Goal: Transaction & Acquisition: Purchase product/service

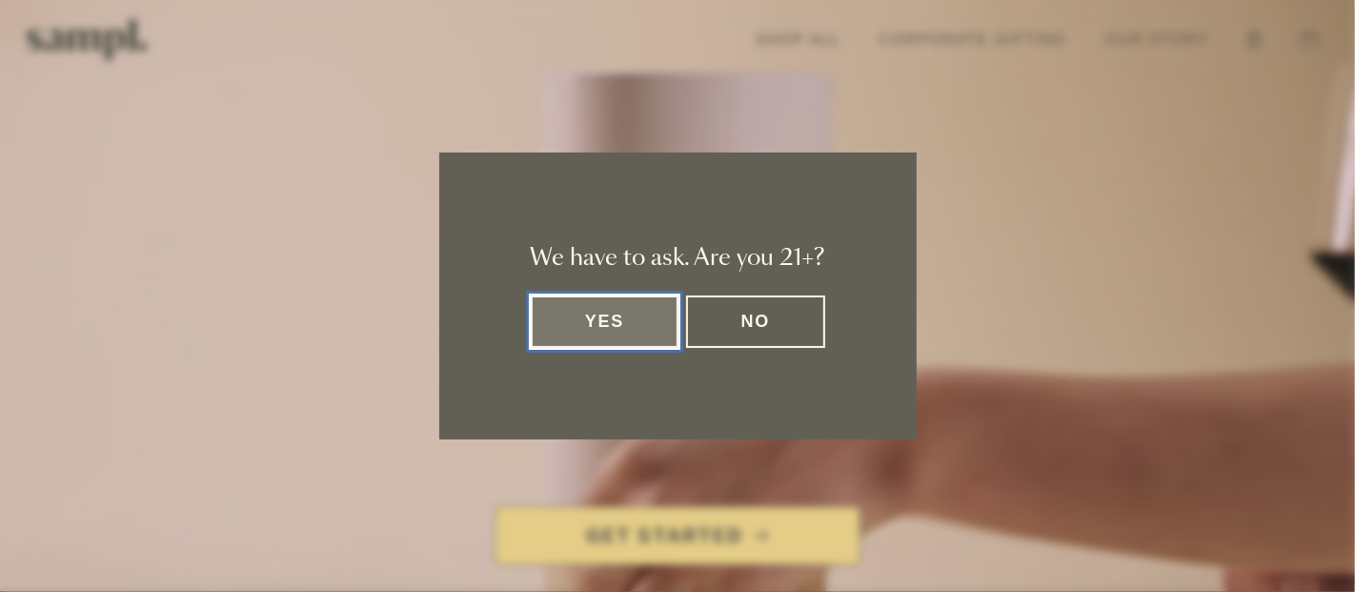
click at [601, 340] on button "Yes" at bounding box center [605, 321] width 149 height 52
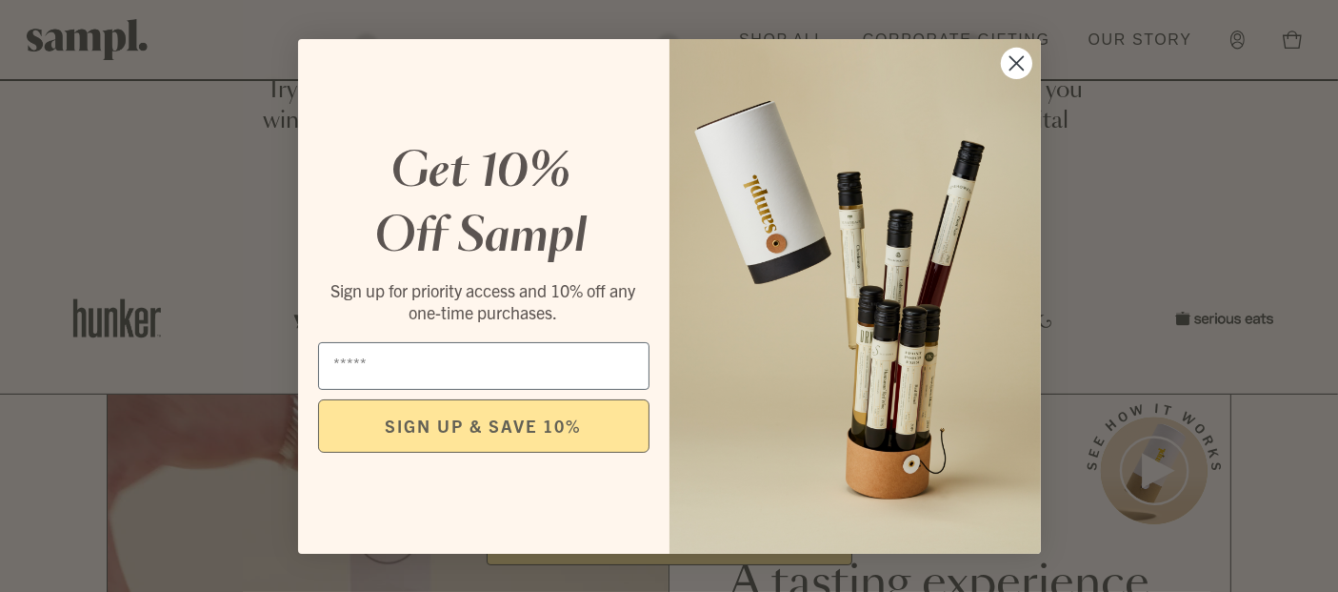
scroll to position [636, 0]
click at [1018, 69] on circle "Close dialog" at bounding box center [1015, 62] width 31 height 31
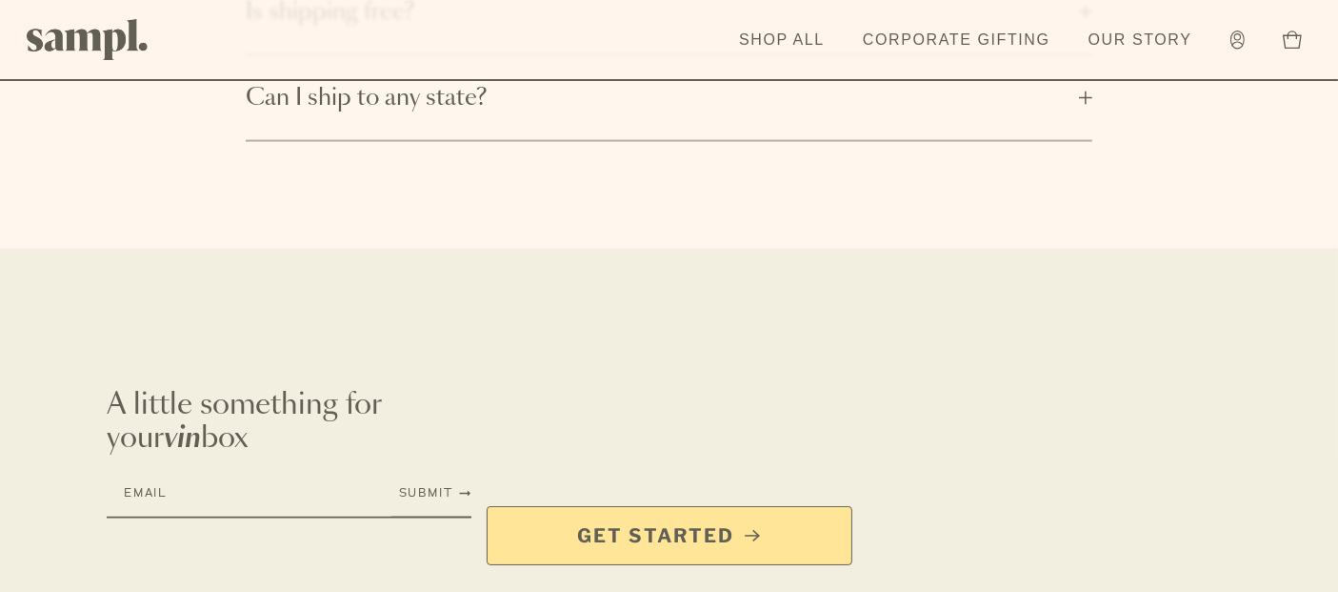
scroll to position [3221, 0]
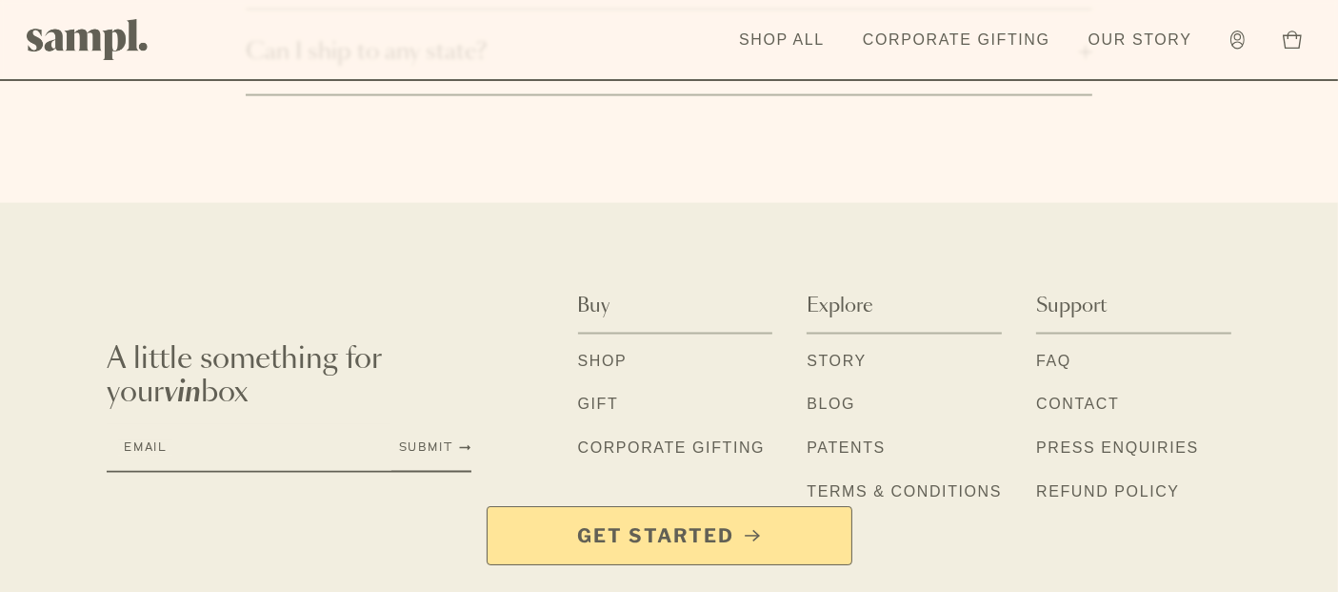
click at [1263, 552] on div "Get Started" at bounding box center [669, 549] width 1338 height 86
click at [612, 350] on link "Shop" at bounding box center [603, 362] width 50 height 25
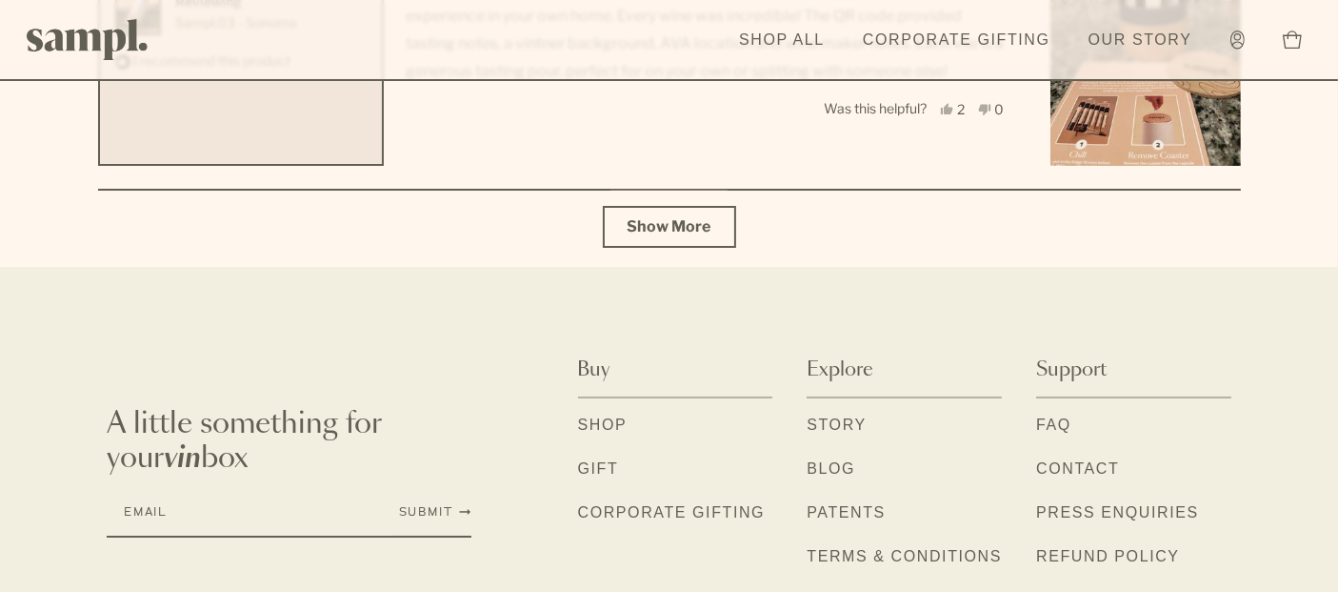
scroll to position [7184, 0]
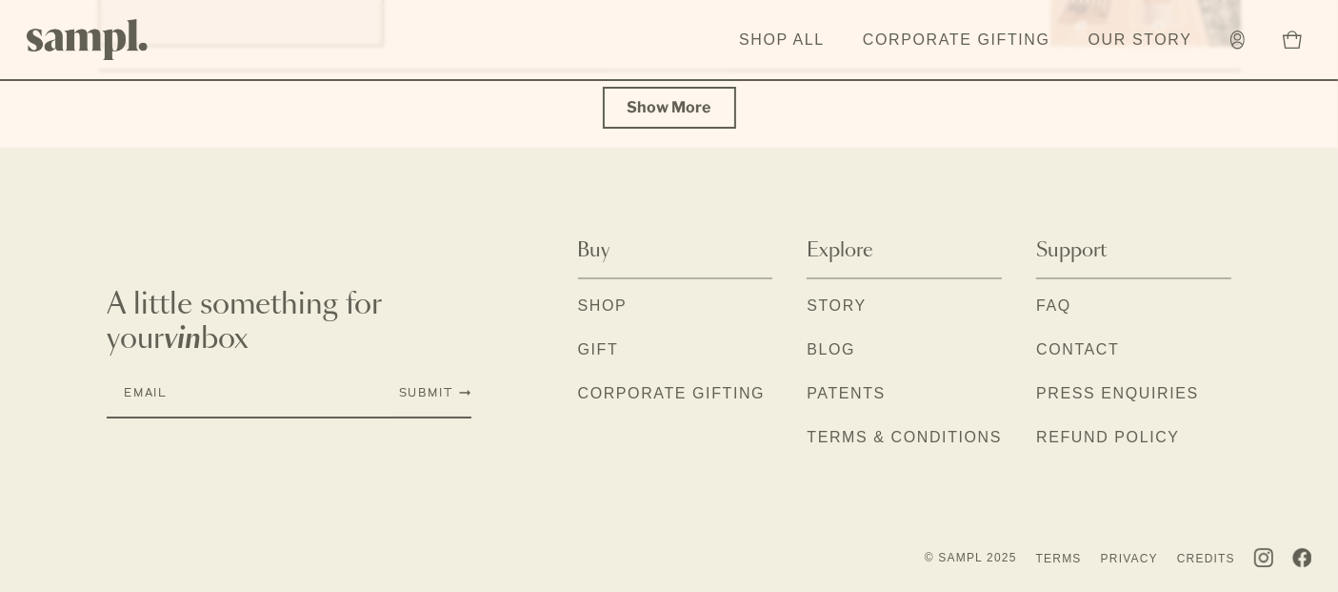
click at [1265, 560] on img "social links" at bounding box center [1264, 557] width 19 height 19
